Goal: Check status: Check status

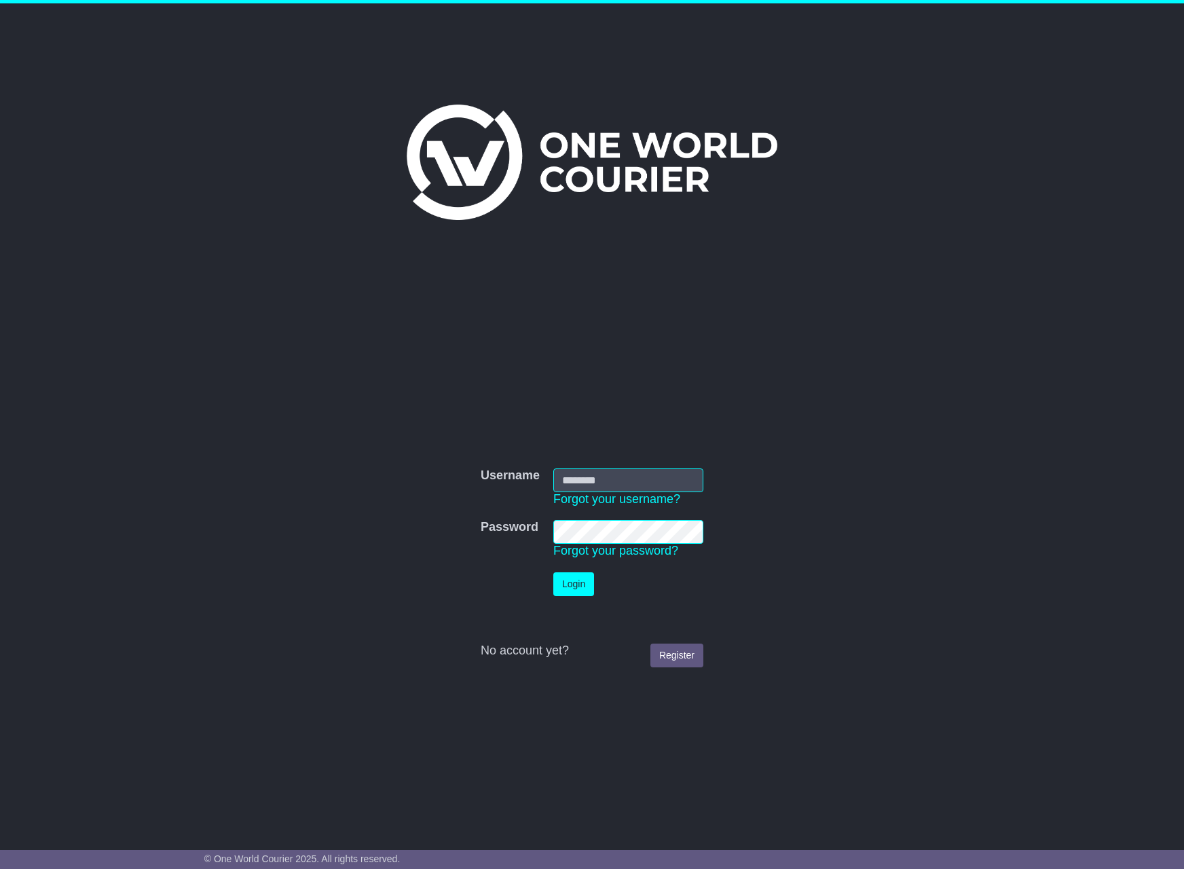
drag, startPoint x: 658, startPoint y: 482, endPoint x: 675, endPoint y: 485, distance: 17.9
click at [658, 482] on input "Username" at bounding box center [628, 480] width 150 height 24
click at [606, 478] on input "Username" at bounding box center [628, 480] width 150 height 24
type input "**********"
click at [553, 572] on button "Login" at bounding box center [573, 584] width 41 height 24
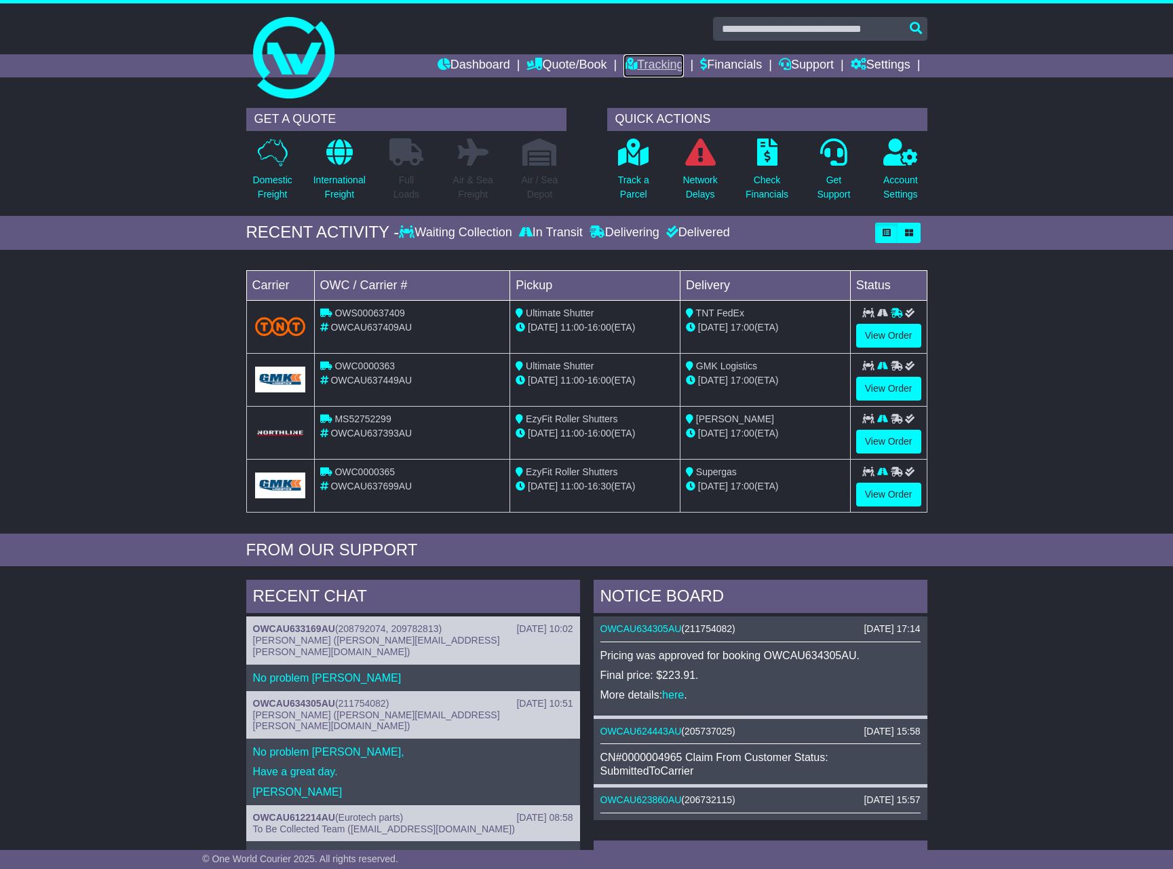
click at [644, 67] on link "Tracking" at bounding box center [654, 65] width 60 height 23
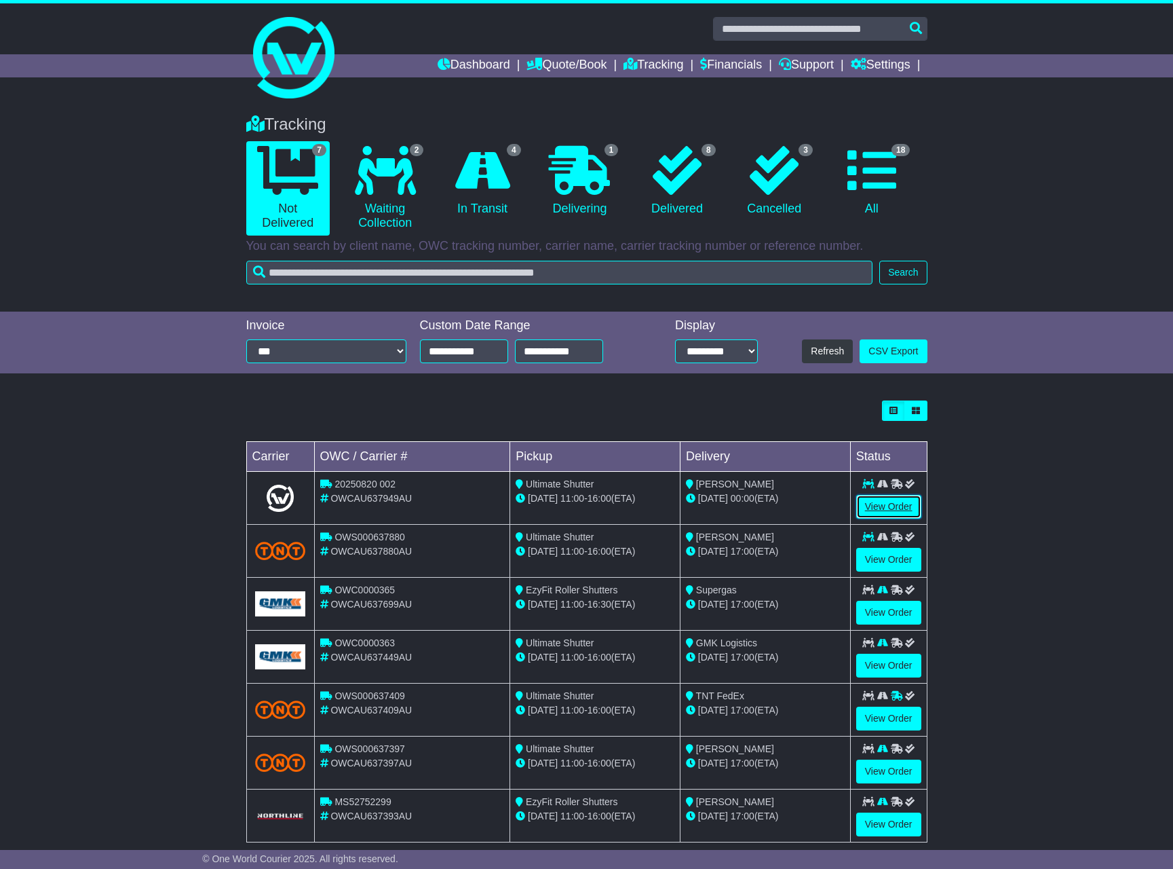
click at [883, 506] on link "View Order" at bounding box center [889, 507] width 65 height 24
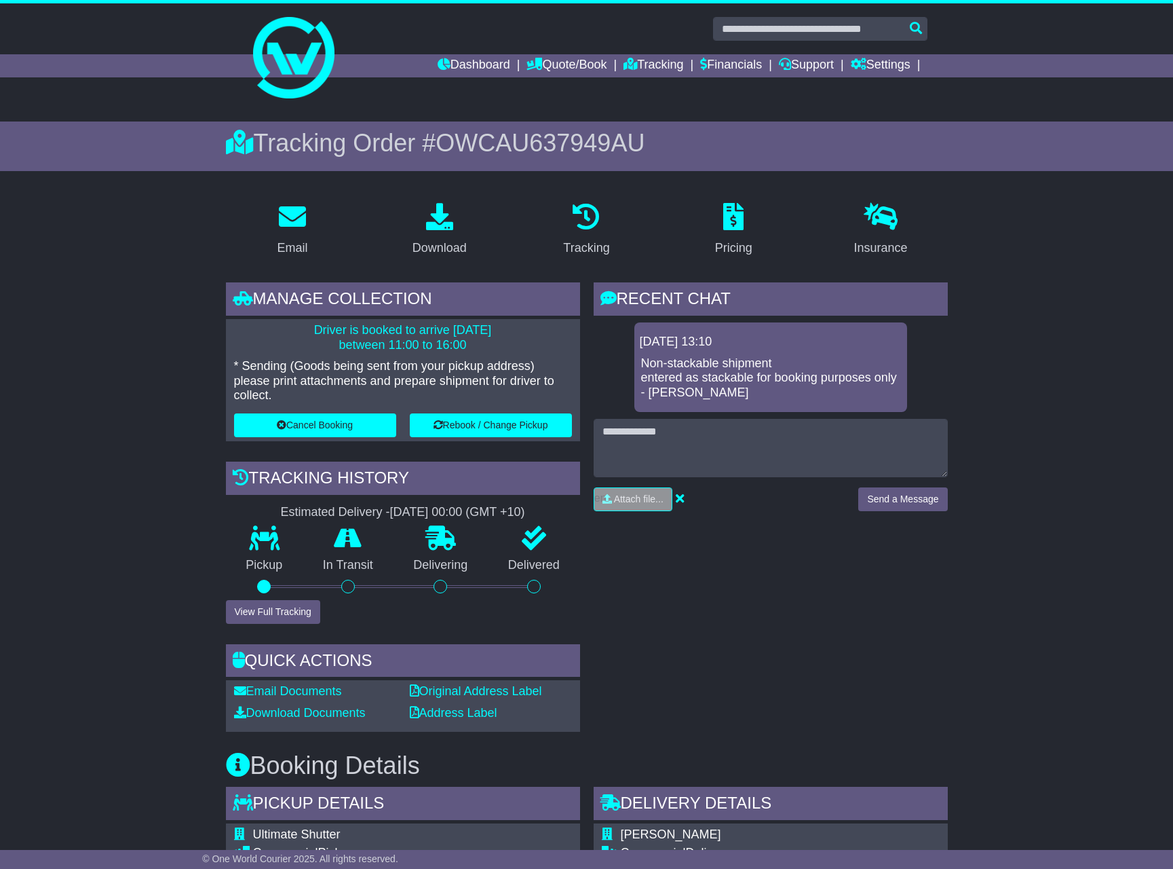
click at [545, 142] on span "OWCAU637949AU" at bounding box center [540, 143] width 209 height 28
copy span "OWCAU637949AU"
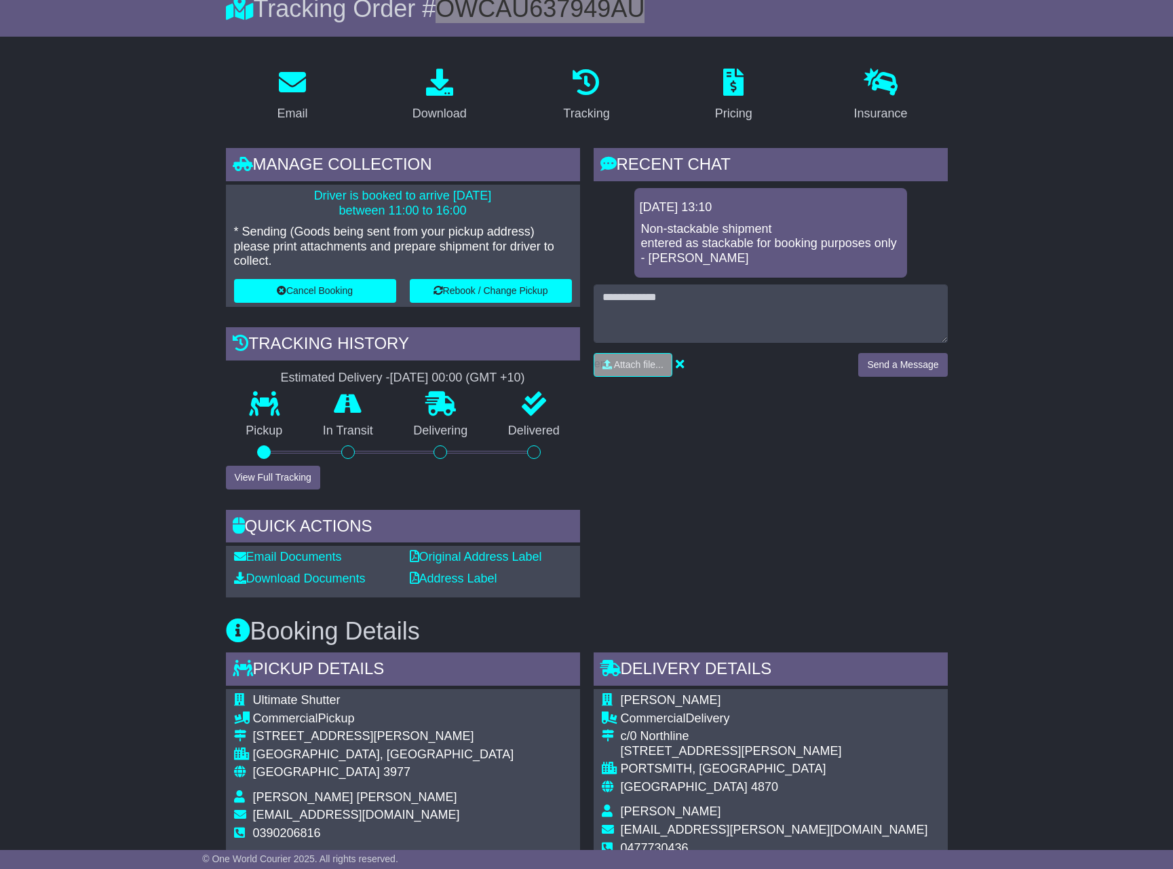
scroll to position [136, 0]
